Goal: Information Seeking & Learning: Learn about a topic

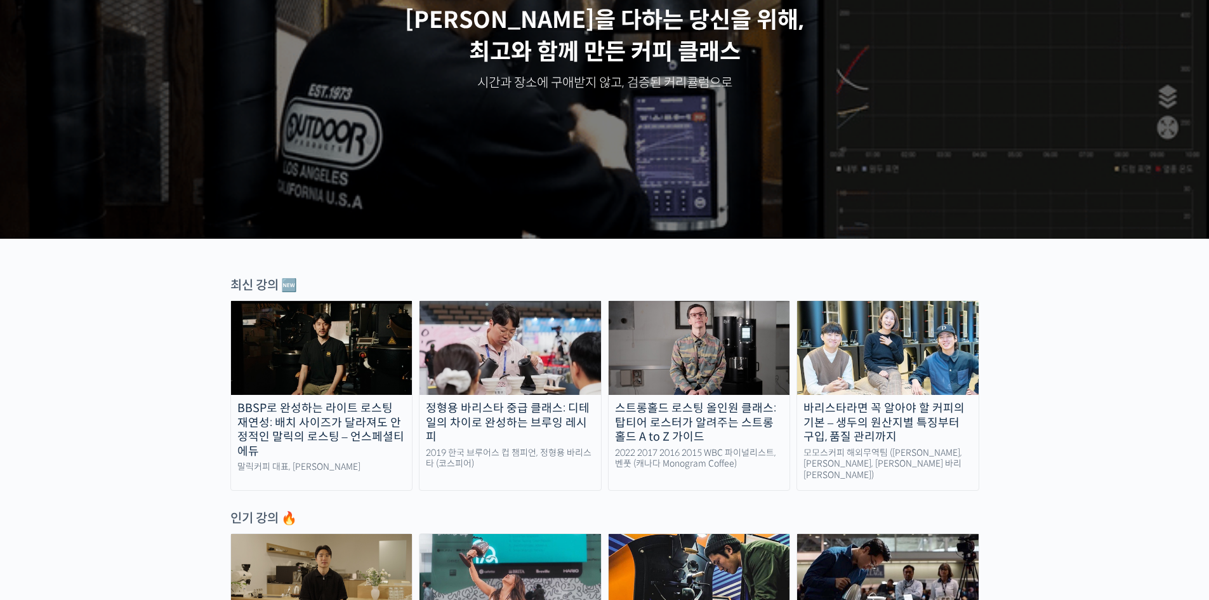
scroll to position [190, 0]
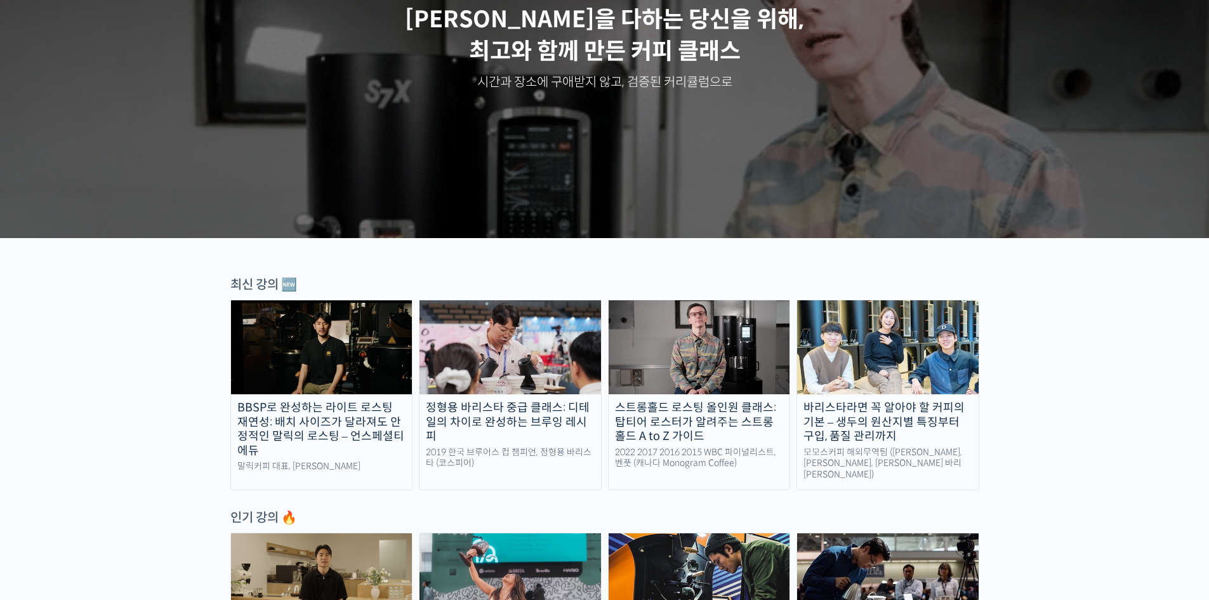
click at [361, 575] on img at bounding box center [322, 580] width 182 height 94
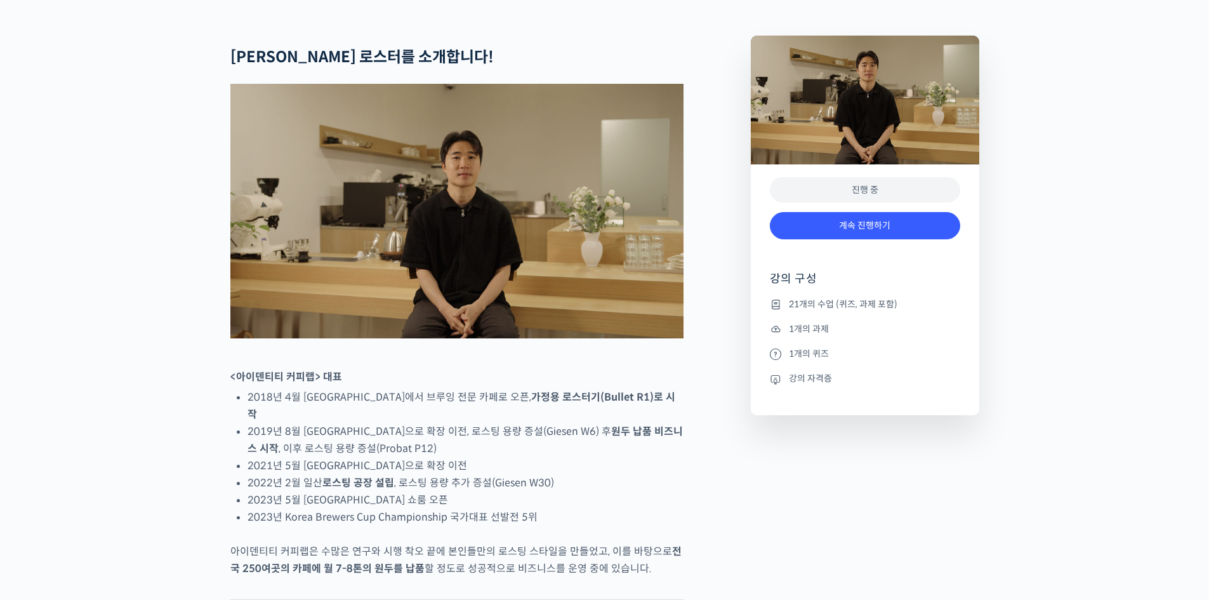
scroll to position [507, 0]
click at [833, 239] on link "계속 진행하기" at bounding box center [865, 224] width 190 height 27
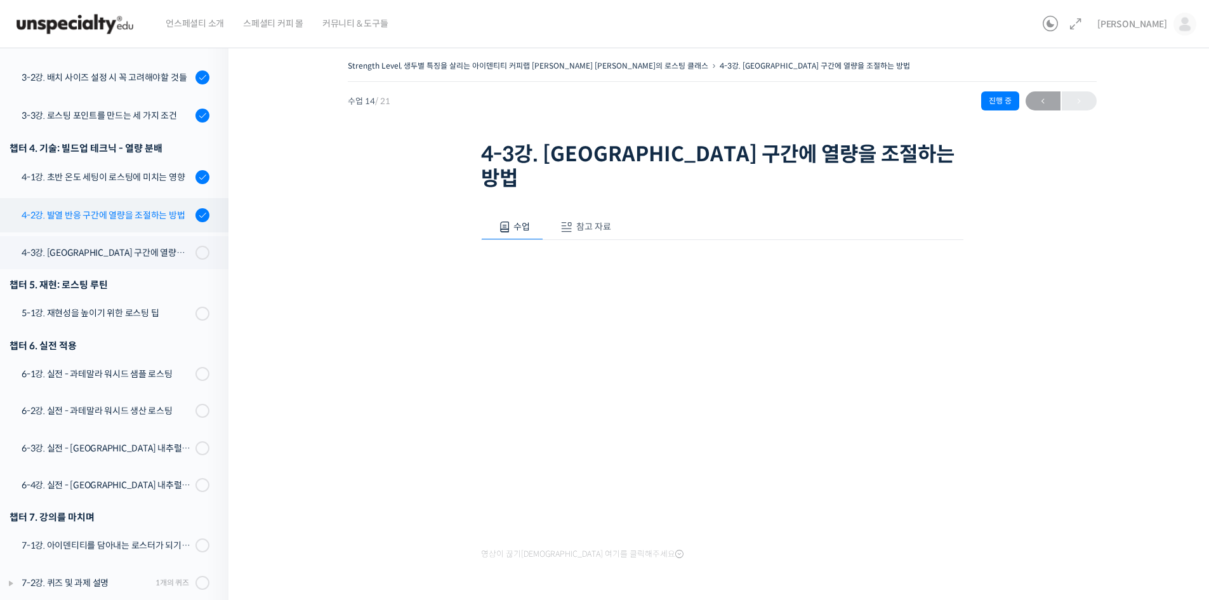
click at [107, 208] on div "4-2강. 발열 반응 구간에 열량을 조절하는 방법" at bounding box center [107, 215] width 170 height 14
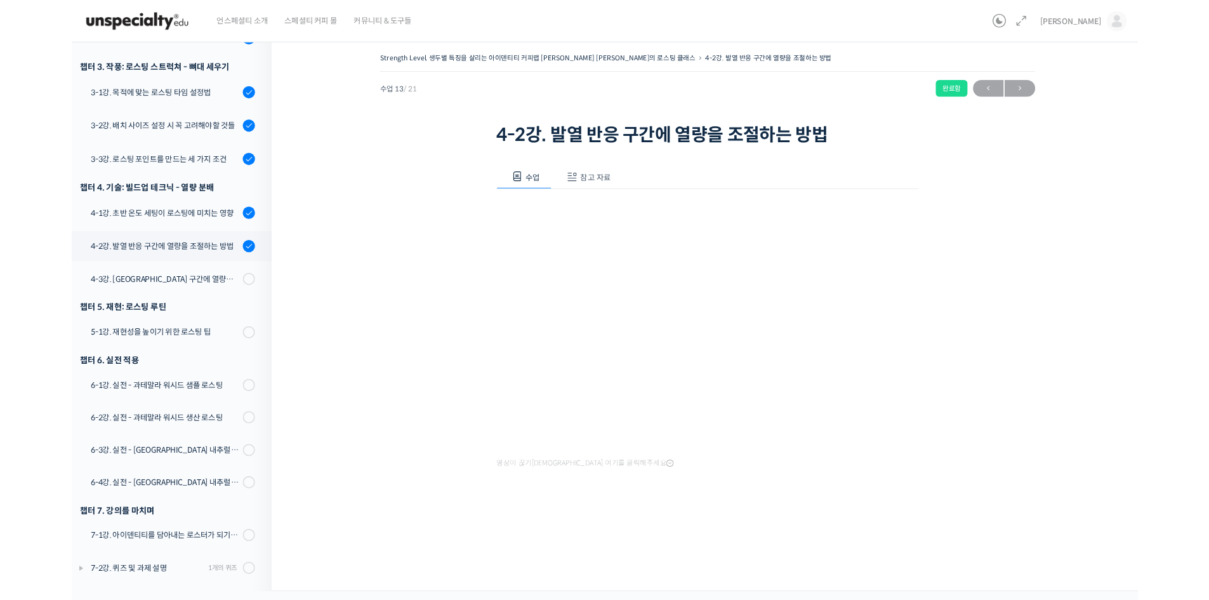
scroll to position [517, 0]
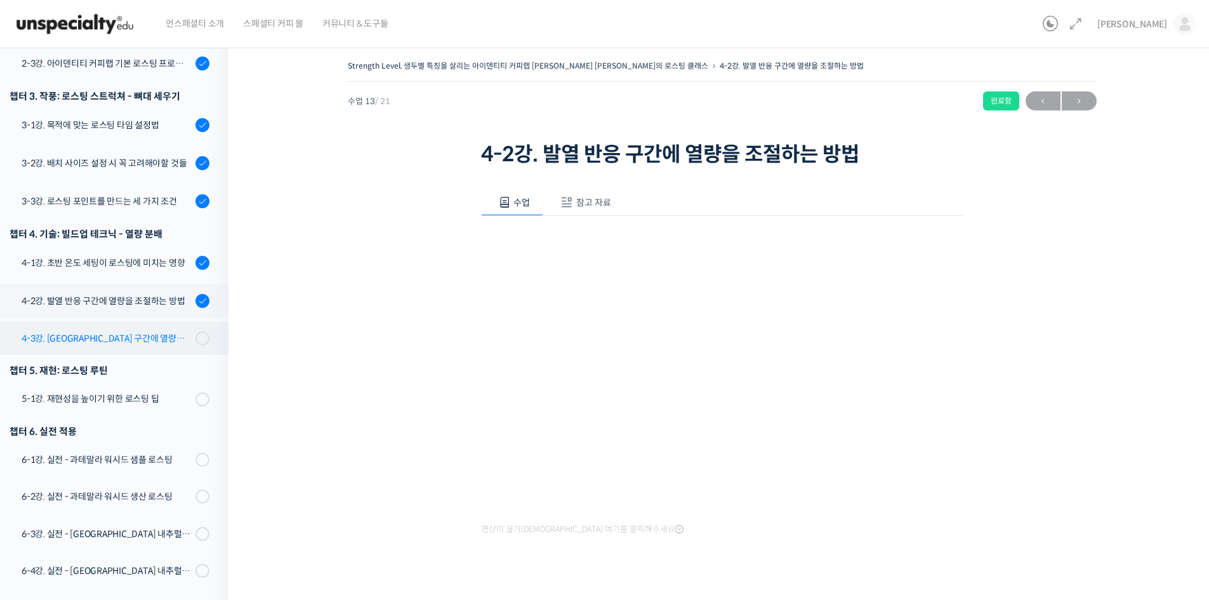
click at [124, 322] on link "4-3강. [GEOGRAPHIC_DATA] 구간에 열량을 조절하는 방법" at bounding box center [111, 338] width 235 height 33
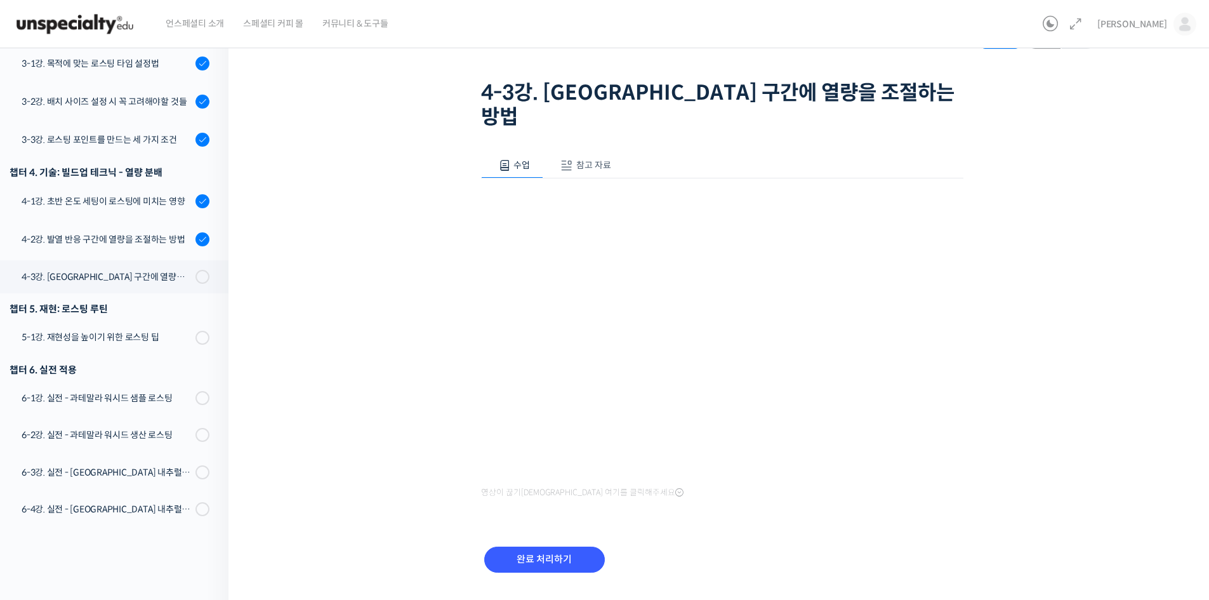
scroll to position [62, 0]
click at [552, 546] on input "완료 처리하기" at bounding box center [544, 559] width 121 height 26
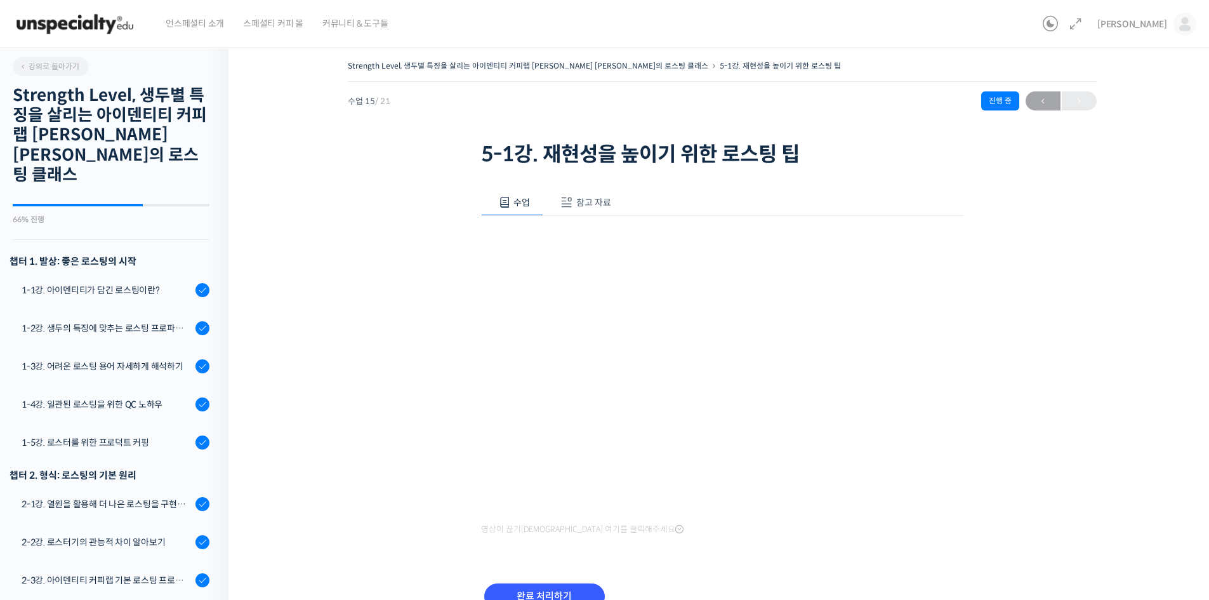
scroll to position [603, 0]
